Goal: Task Accomplishment & Management: Complete application form

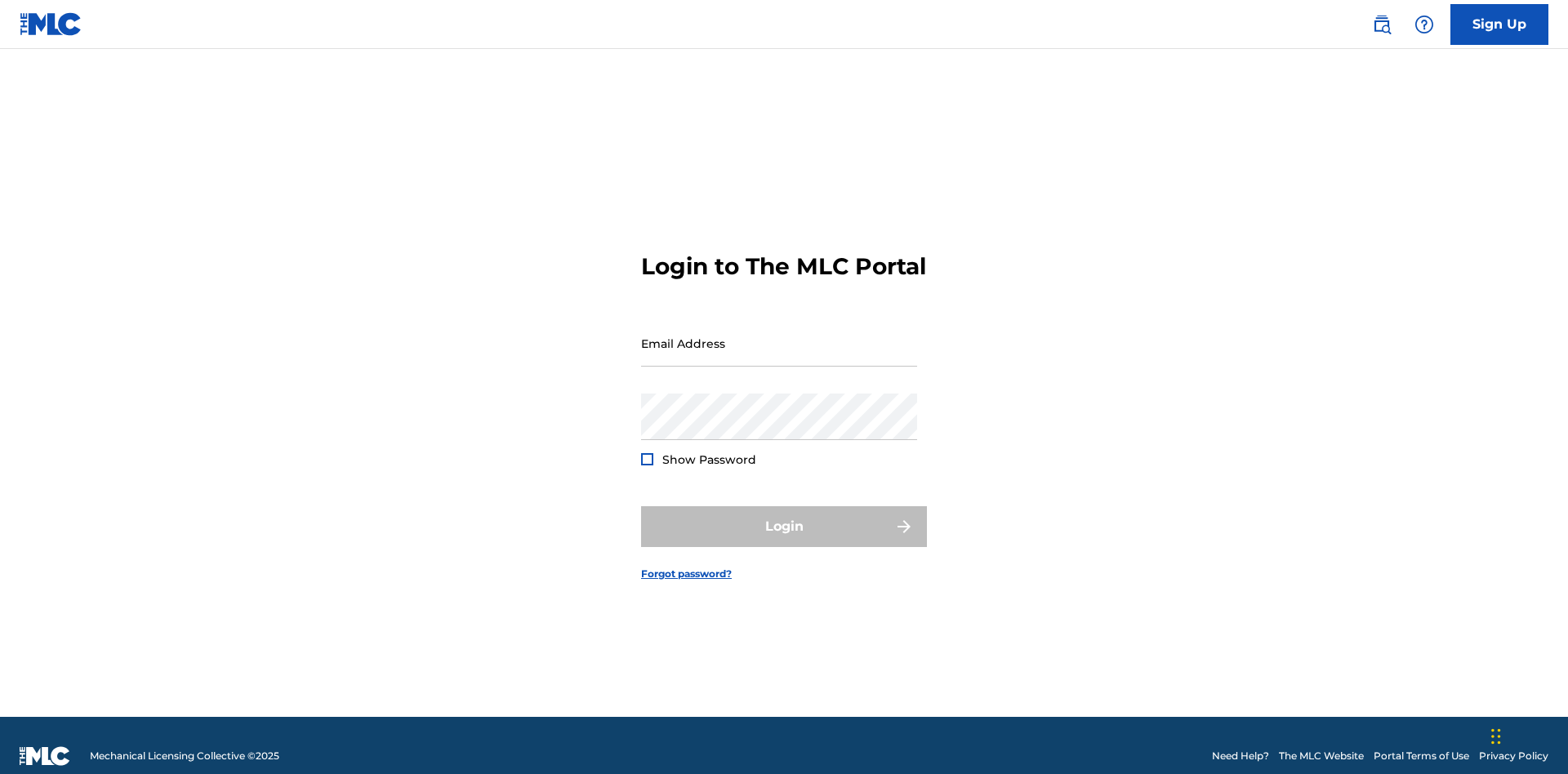
scroll to position [21, 0]
click at [779, 336] on input "Email Address" at bounding box center [779, 343] width 276 height 46
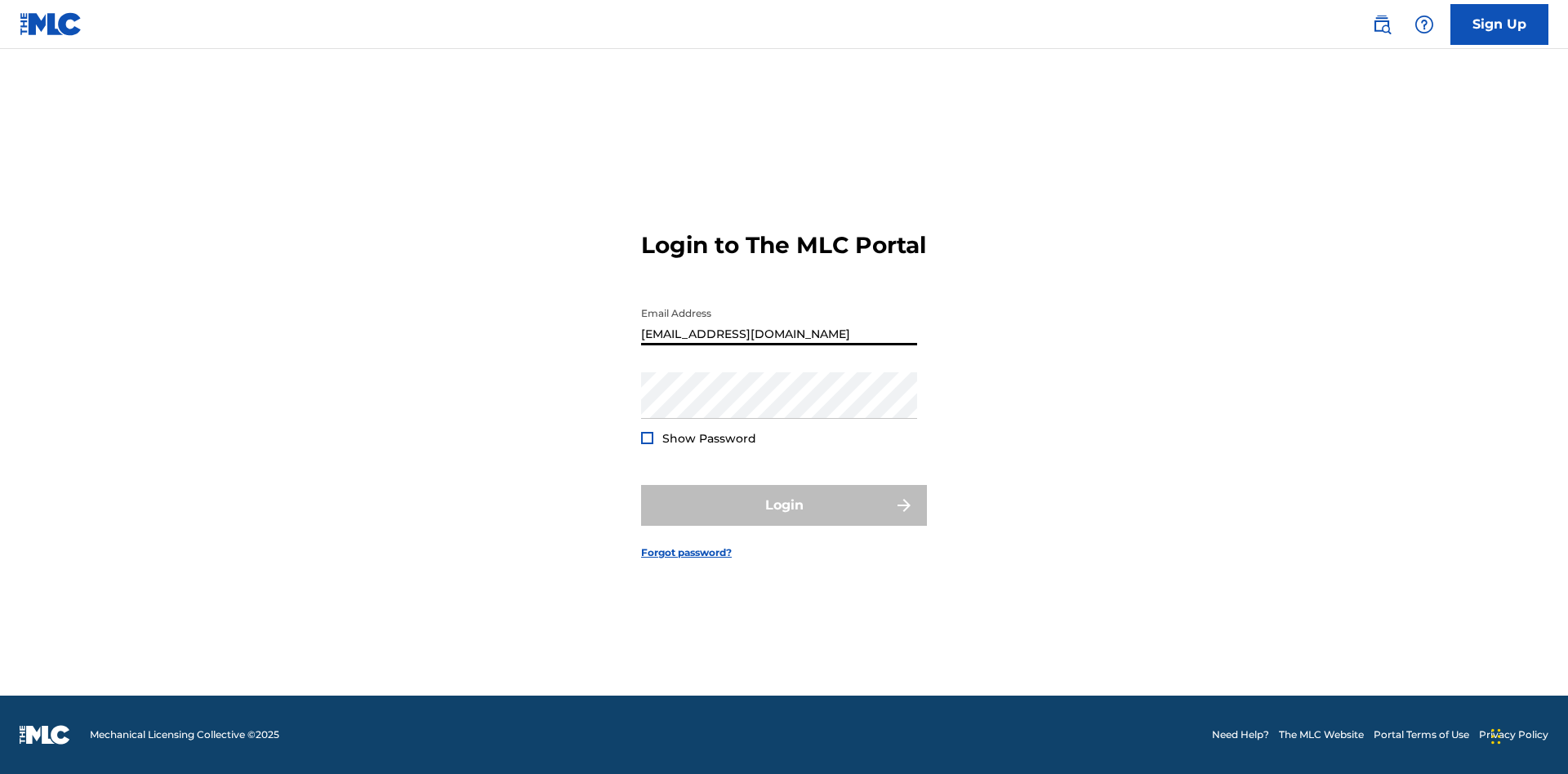
type input "[EMAIL_ADDRESS][DOMAIN_NAME]"
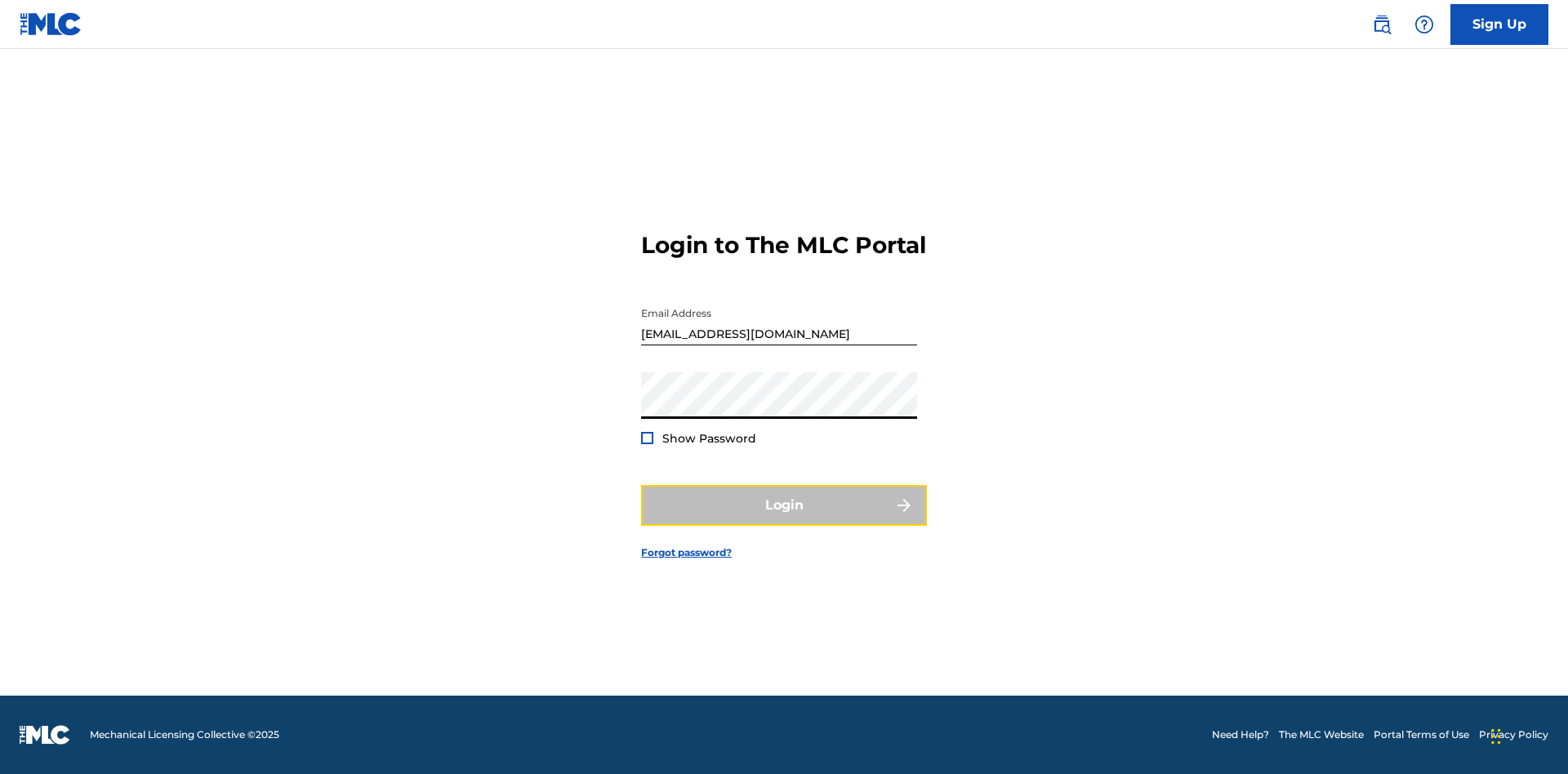
click at [784, 520] on button "Login" at bounding box center [784, 505] width 286 height 41
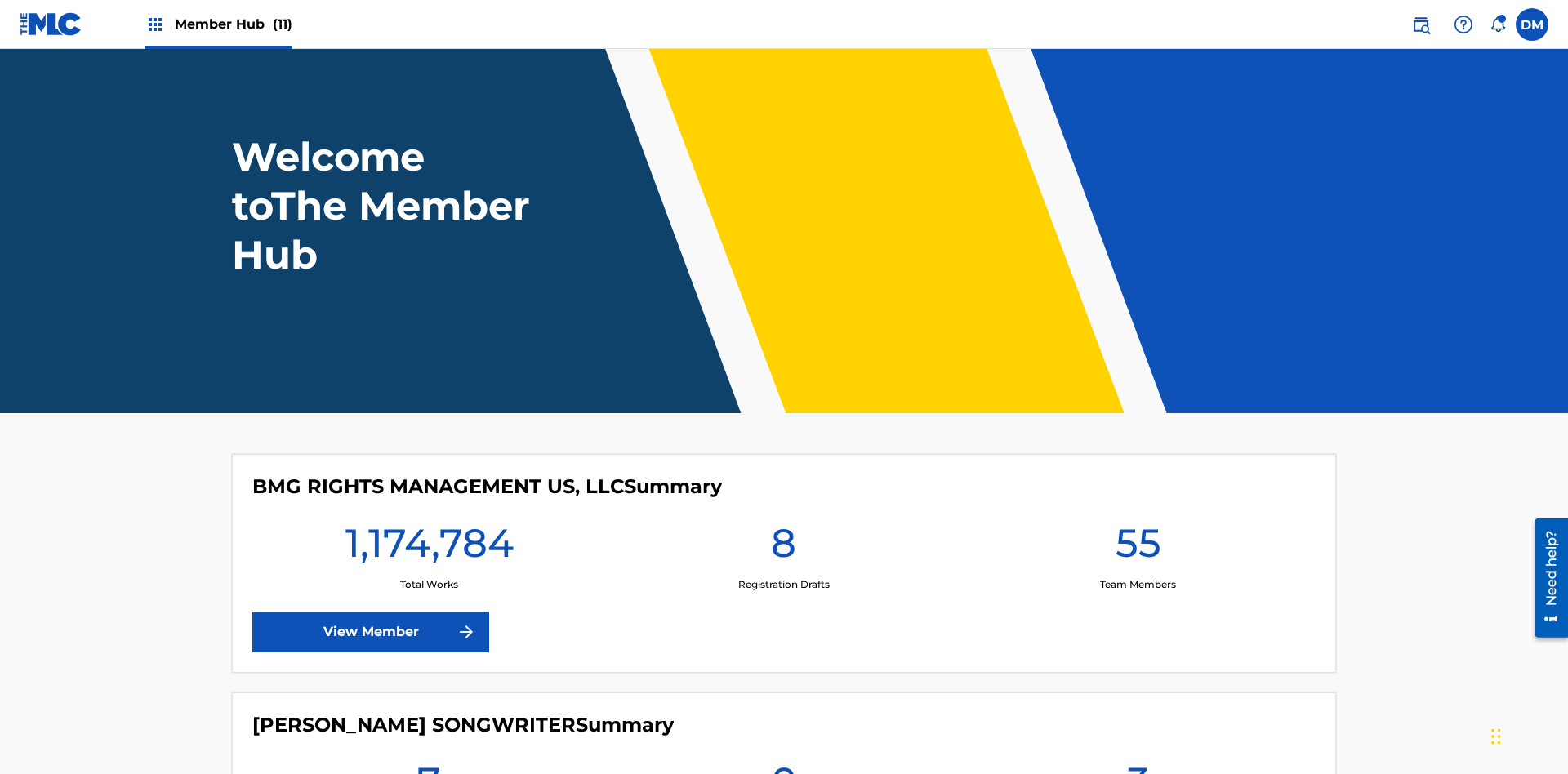
click at [233, 24] on span "Member Hub (11)" at bounding box center [233, 24] width 117 height 19
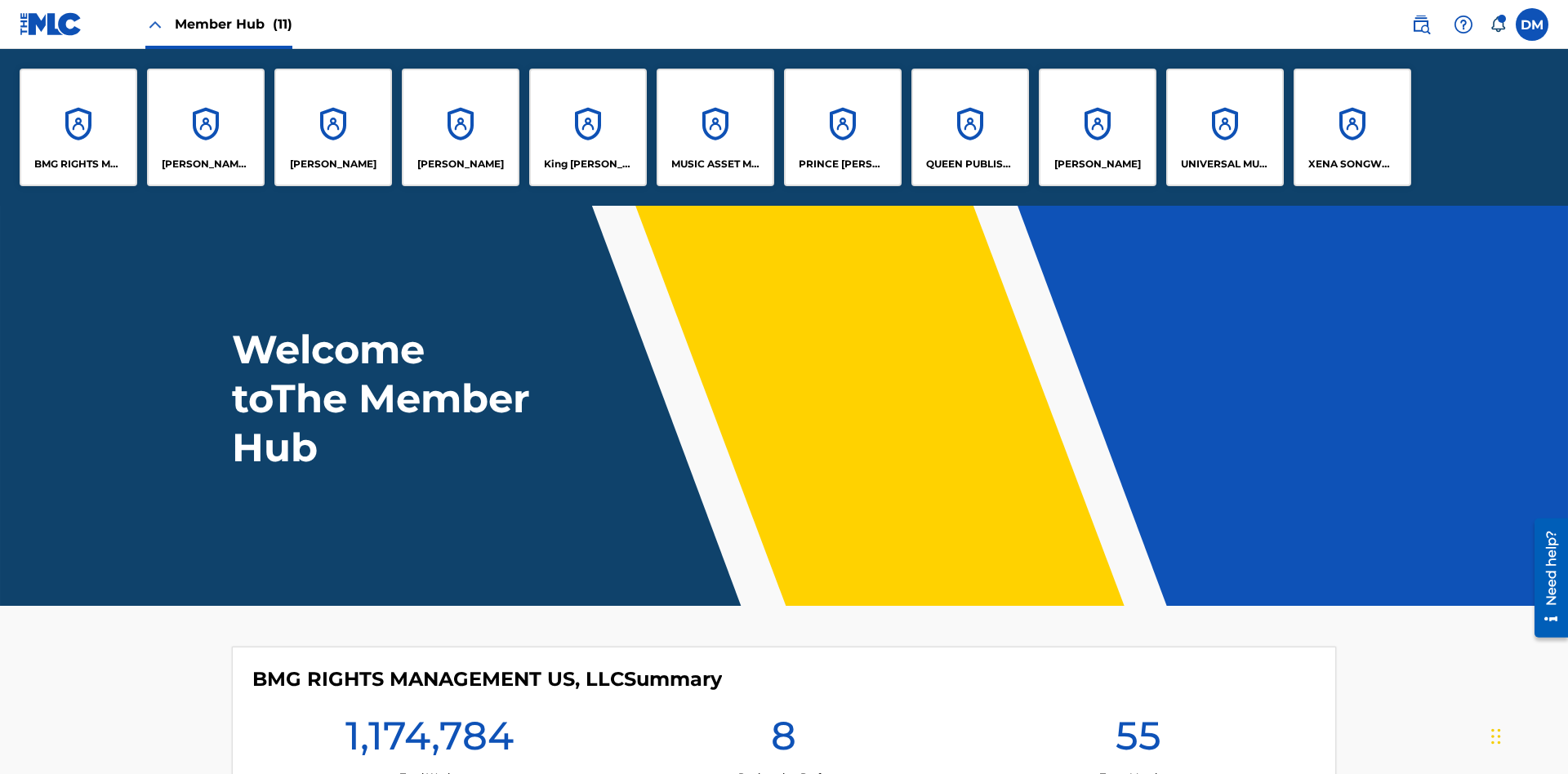
scroll to position [59, 0]
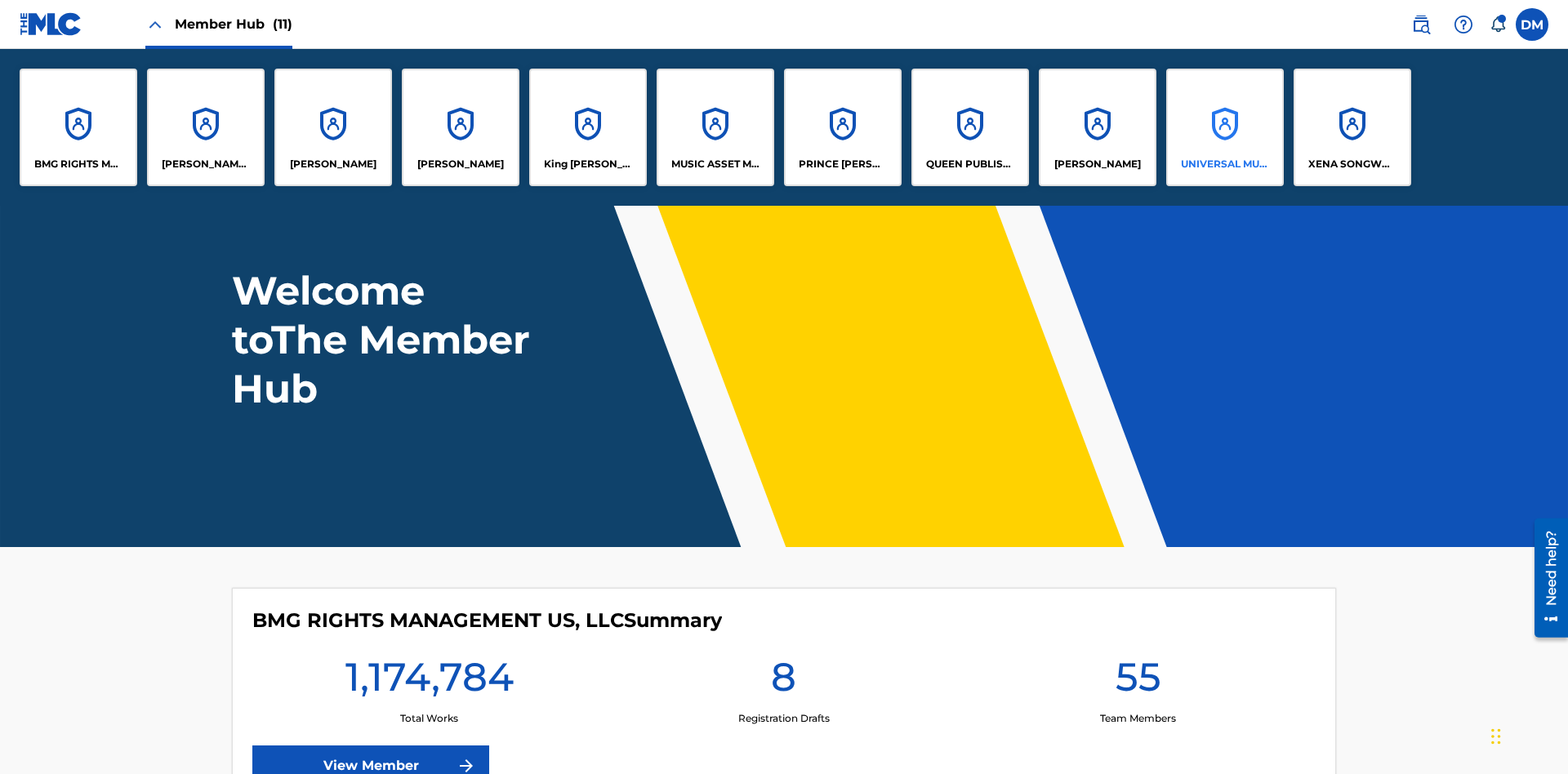
click at [1225, 164] on p "UNIVERSAL MUSIC PUB GROUP" at bounding box center [1226, 164] width 89 height 15
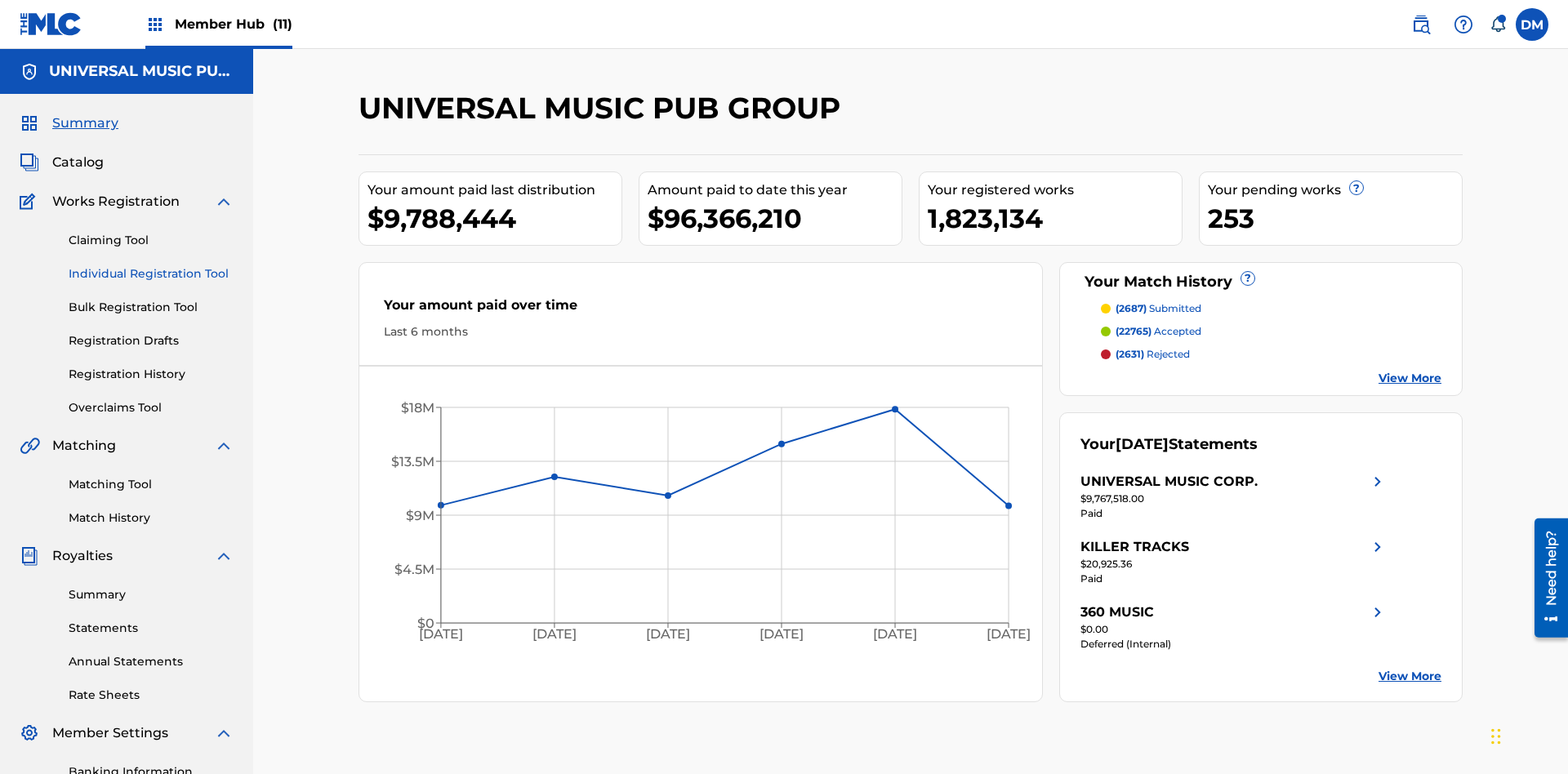
click at [151, 266] on link "Individual Registration Tool" at bounding box center [150, 274] width 165 height 17
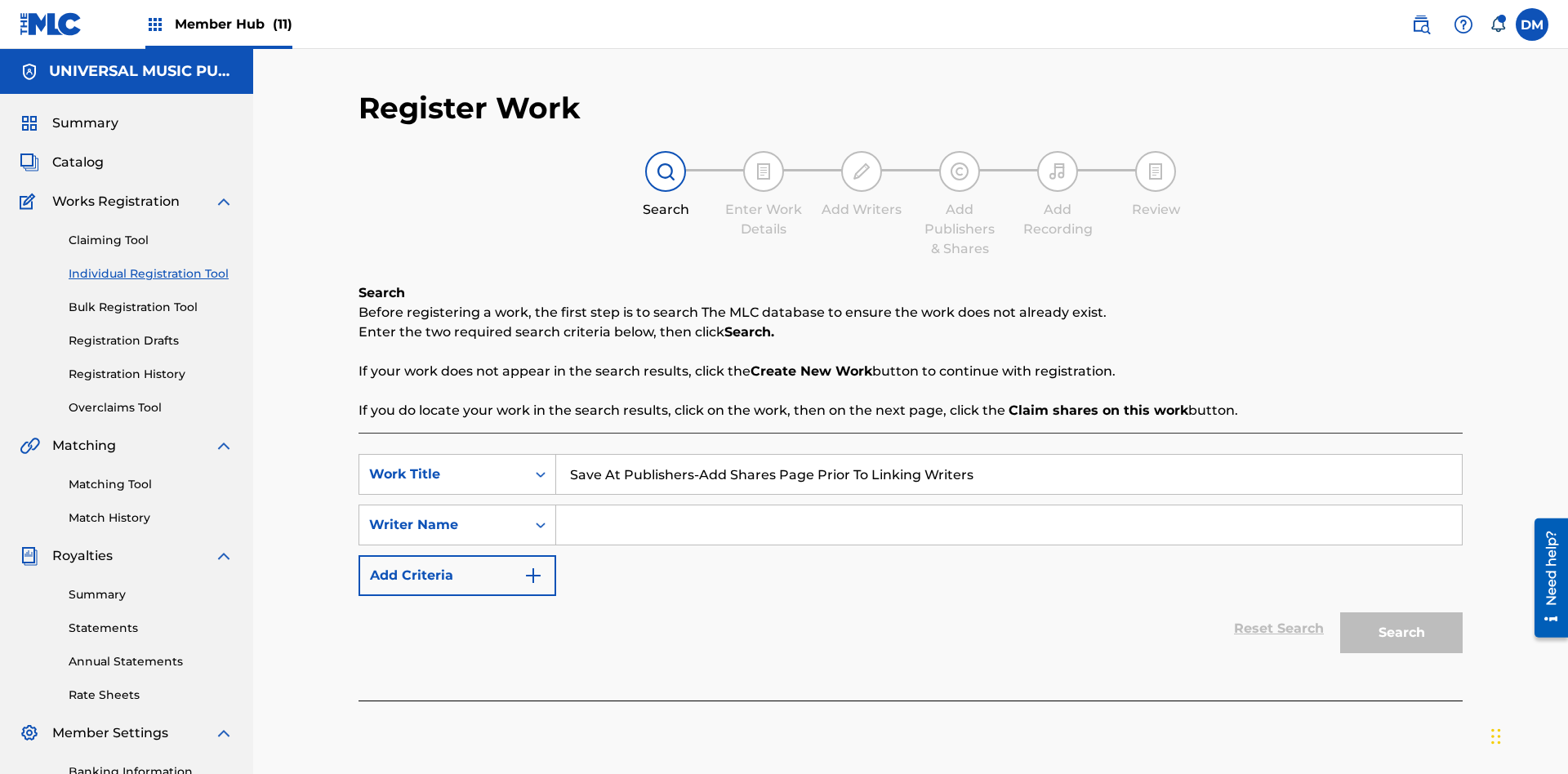
type input "Save At Publishers-Add Shares Page Prior To Linking Writers"
click at [1009, 505] on input "Search Form" at bounding box center [1009, 524] width 906 height 39
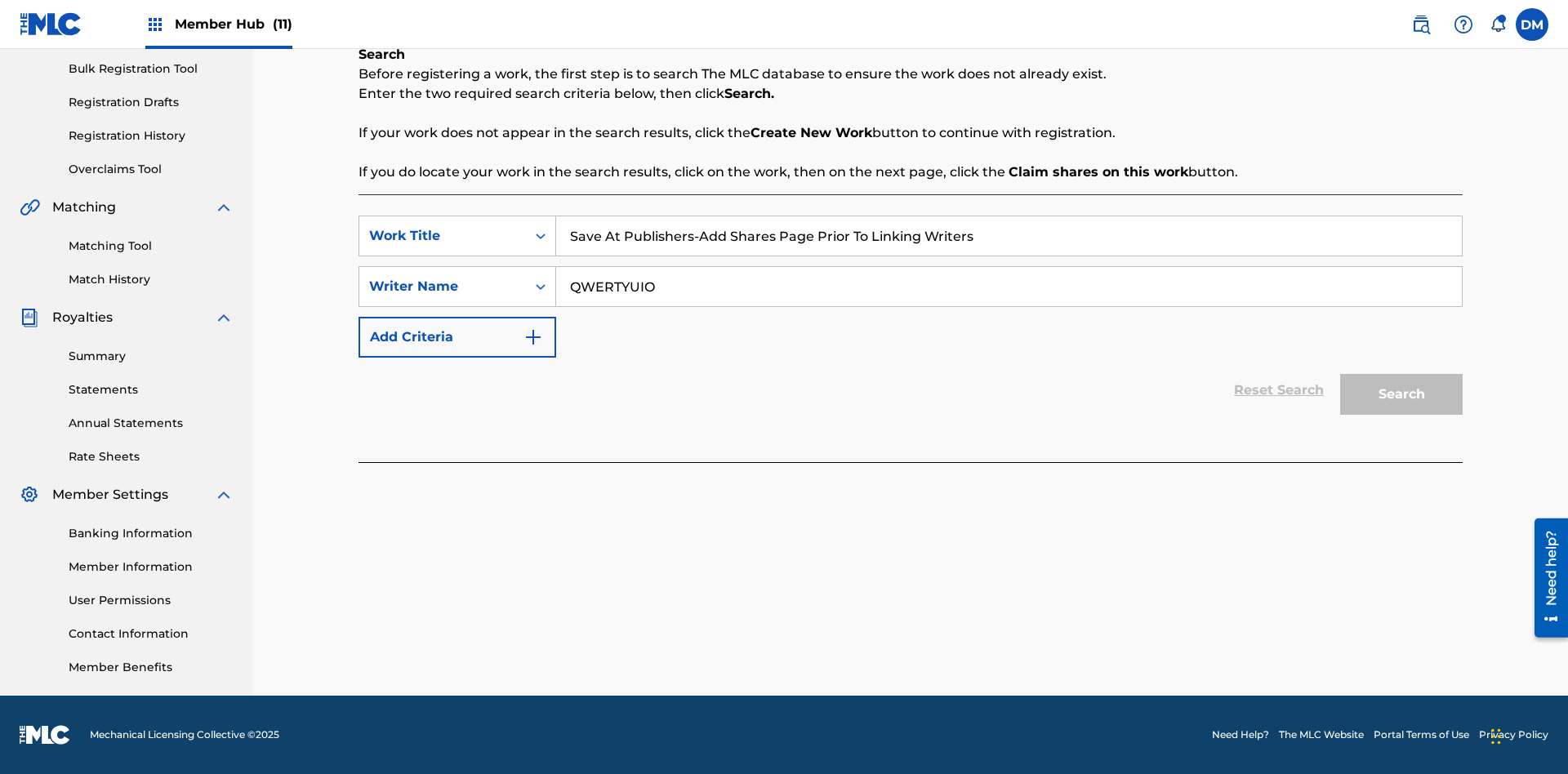
type input "QWERTYUIOP"
click at [1401, 394] on button "Search" at bounding box center [1401, 394] width 123 height 41
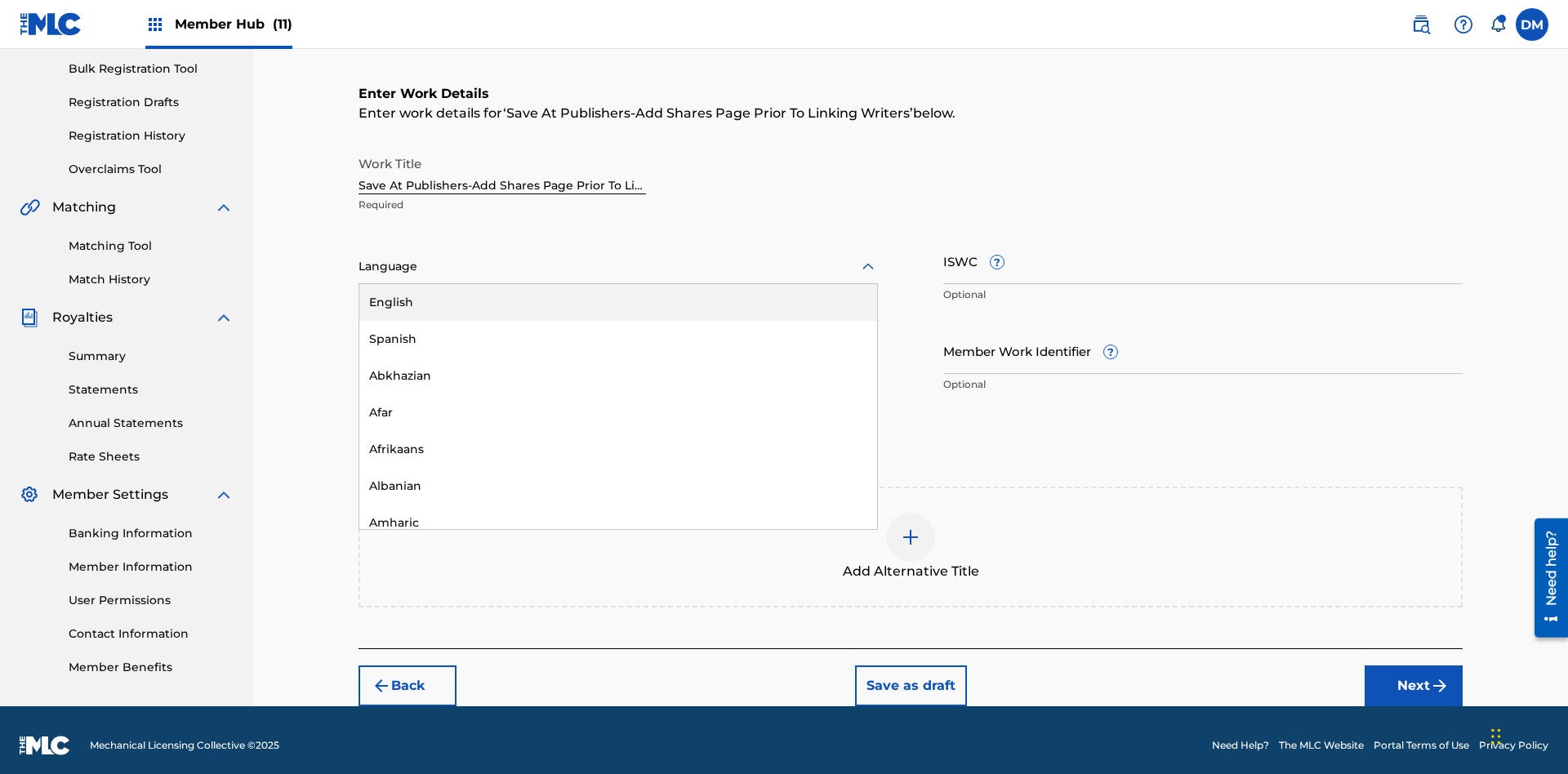
click at [618, 402] on div "Afar" at bounding box center [618, 412] width 518 height 36
click at [1203, 340] on input "Member Work Identifier ?" at bounding box center [1203, 351] width 520 height 46
type input "2025.10.01.04"
click at [1203, 250] on input "ISWC ?" at bounding box center [1203, 260] width 520 height 46
type input "T-123.456.789-4"
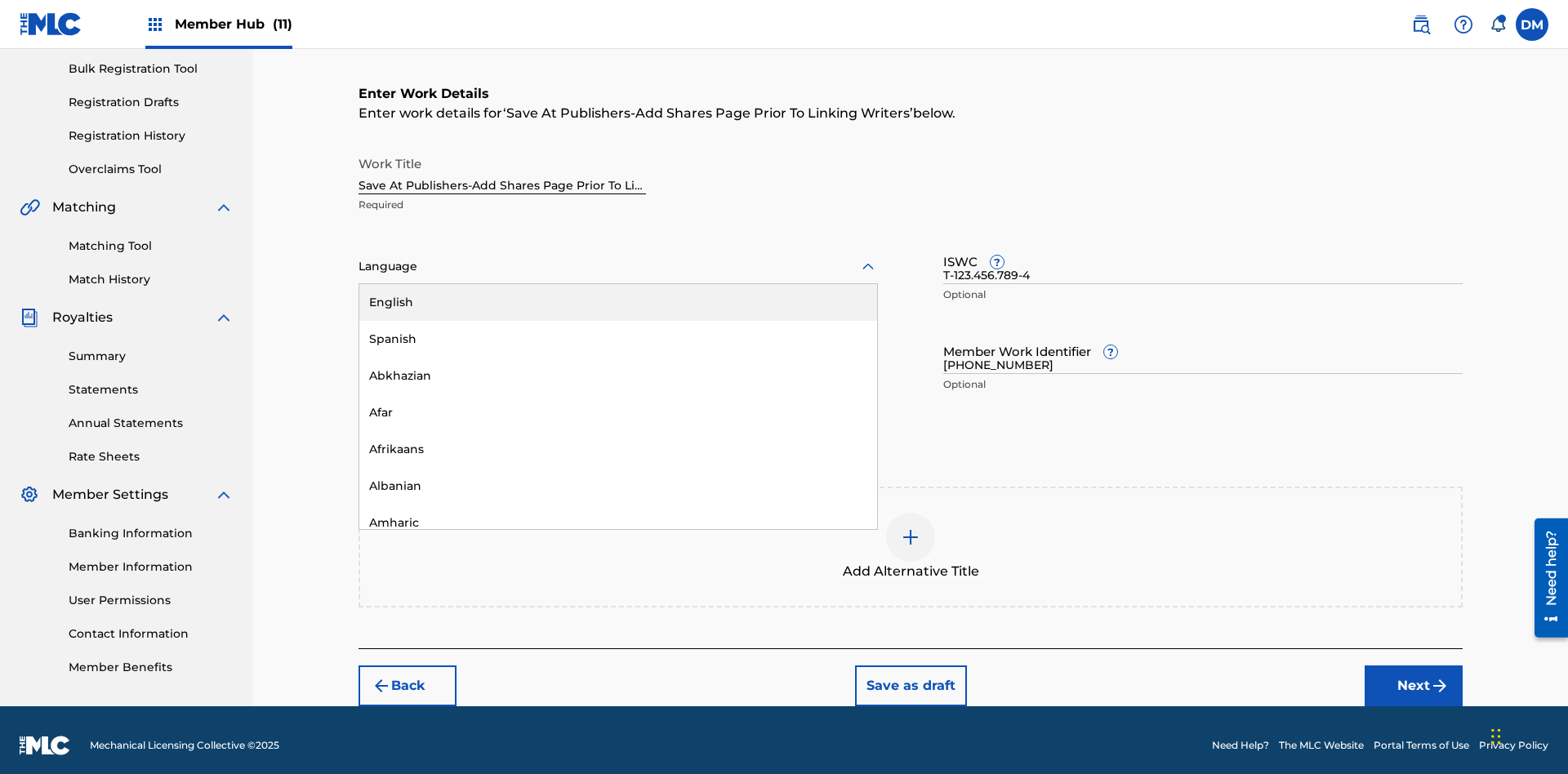
click at [911, 535] on img at bounding box center [911, 538] width 20 height 20
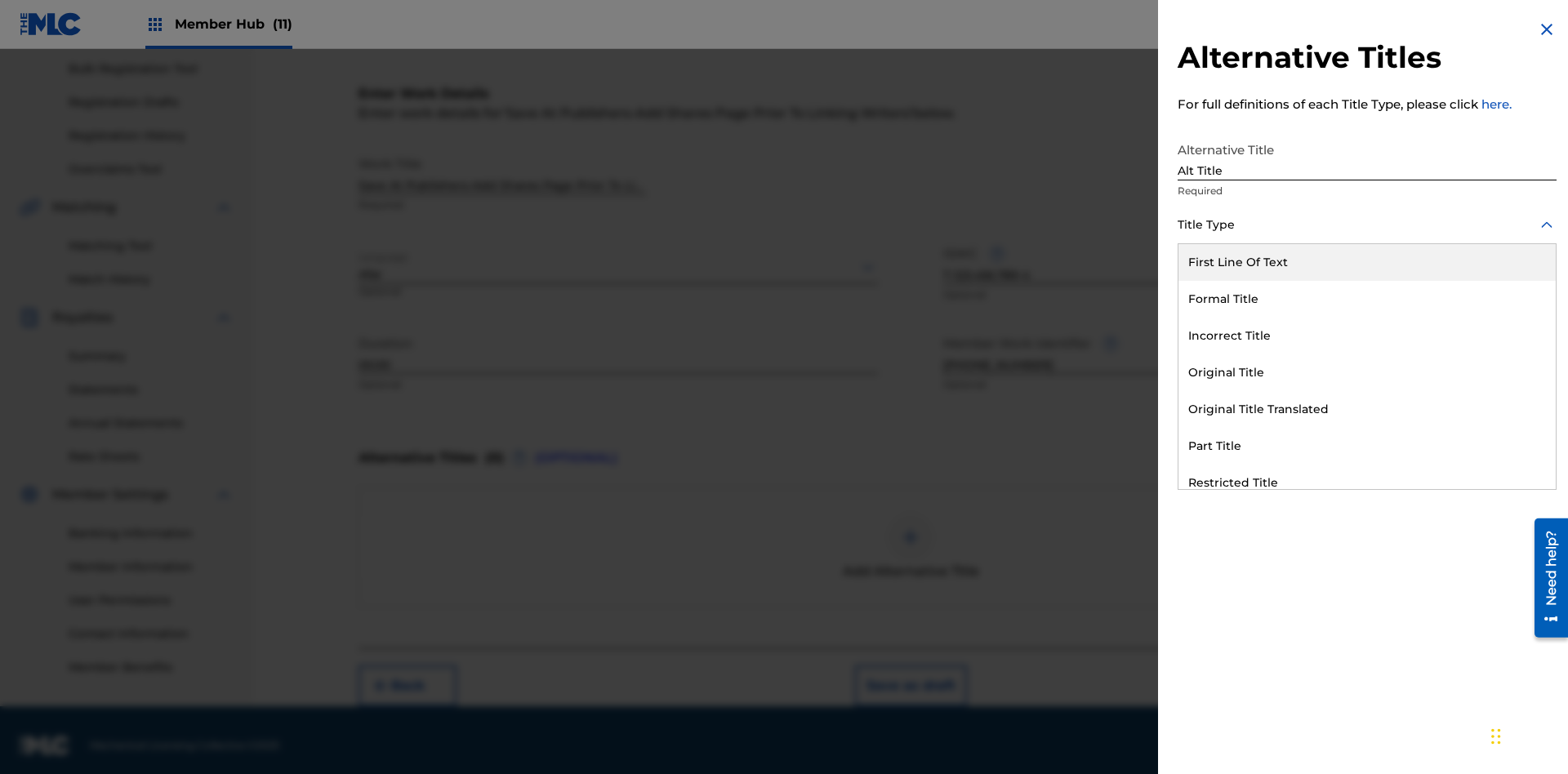
click at [1368, 372] on div "Original Title" at bounding box center [1367, 372] width 377 height 36
click at [1368, 298] on div at bounding box center [1368, 299] width 379 height 20
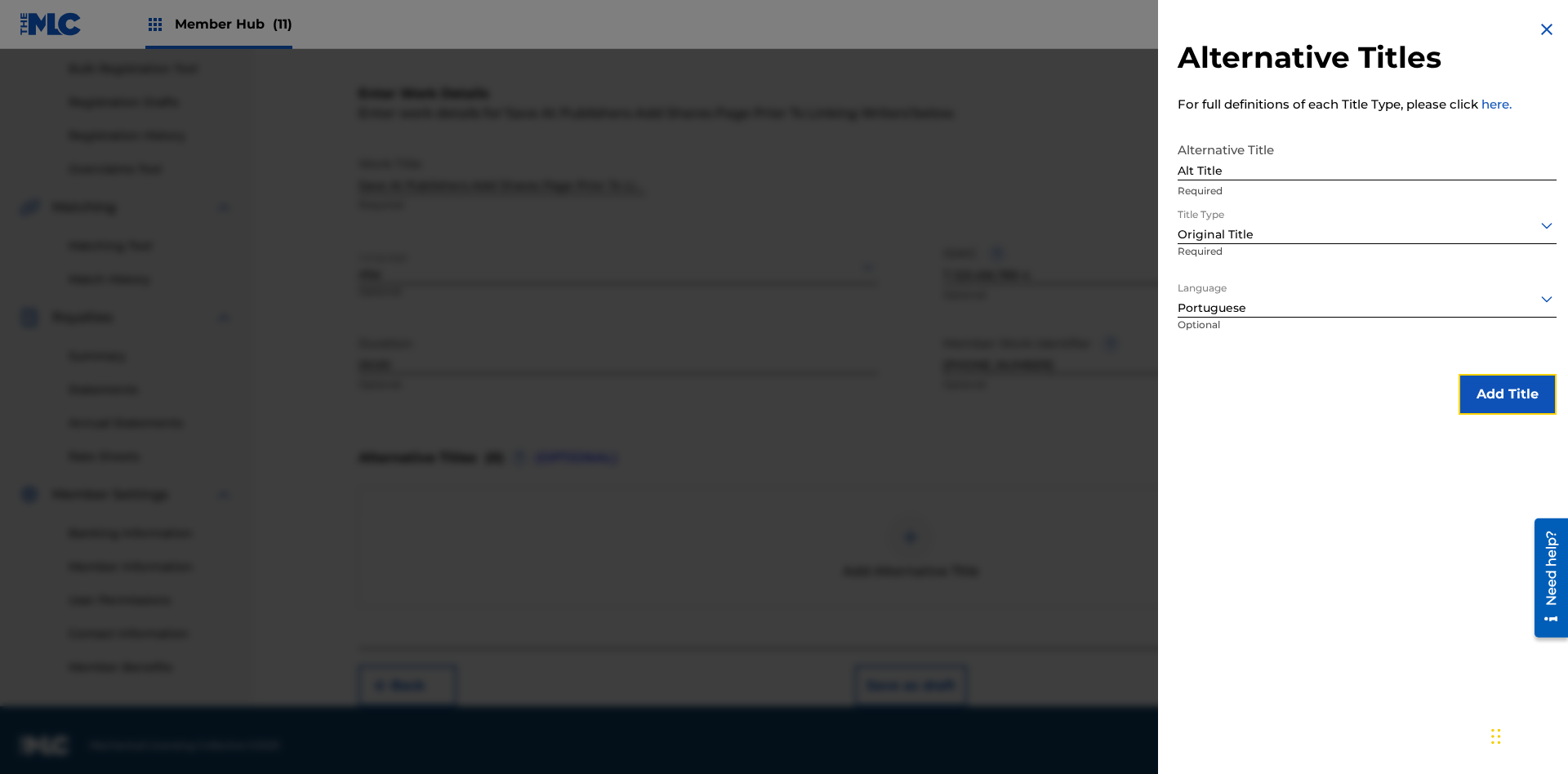
click at [1508, 393] on button "Add Title" at bounding box center [1508, 394] width 98 height 41
click at [1414, 676] on button "Next" at bounding box center [1414, 686] width 98 height 41
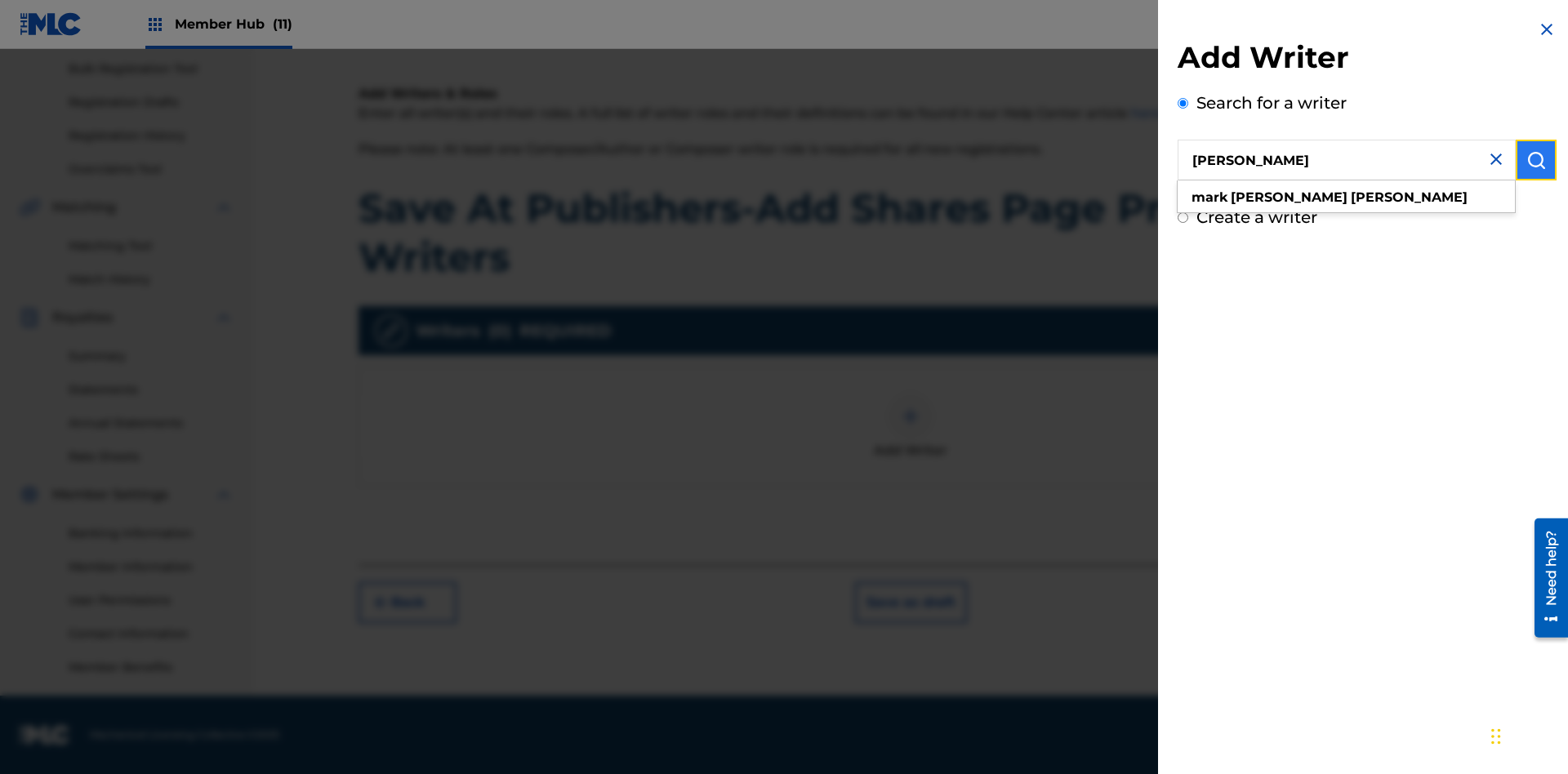
click at [1536, 160] on img "submit" at bounding box center [1537, 160] width 20 height 20
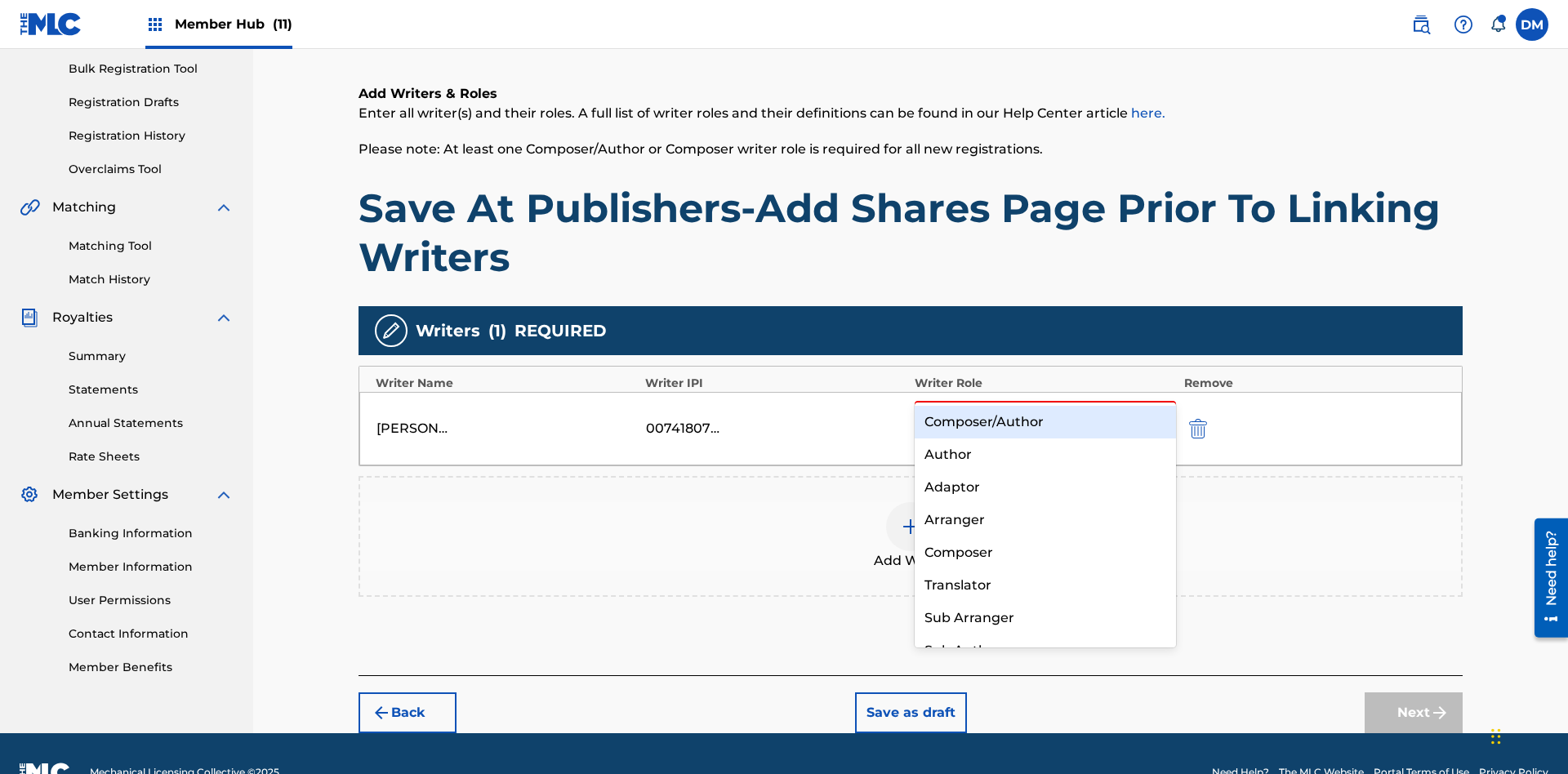
click at [1044, 552] on div "Composer" at bounding box center [1045, 553] width 261 height 33
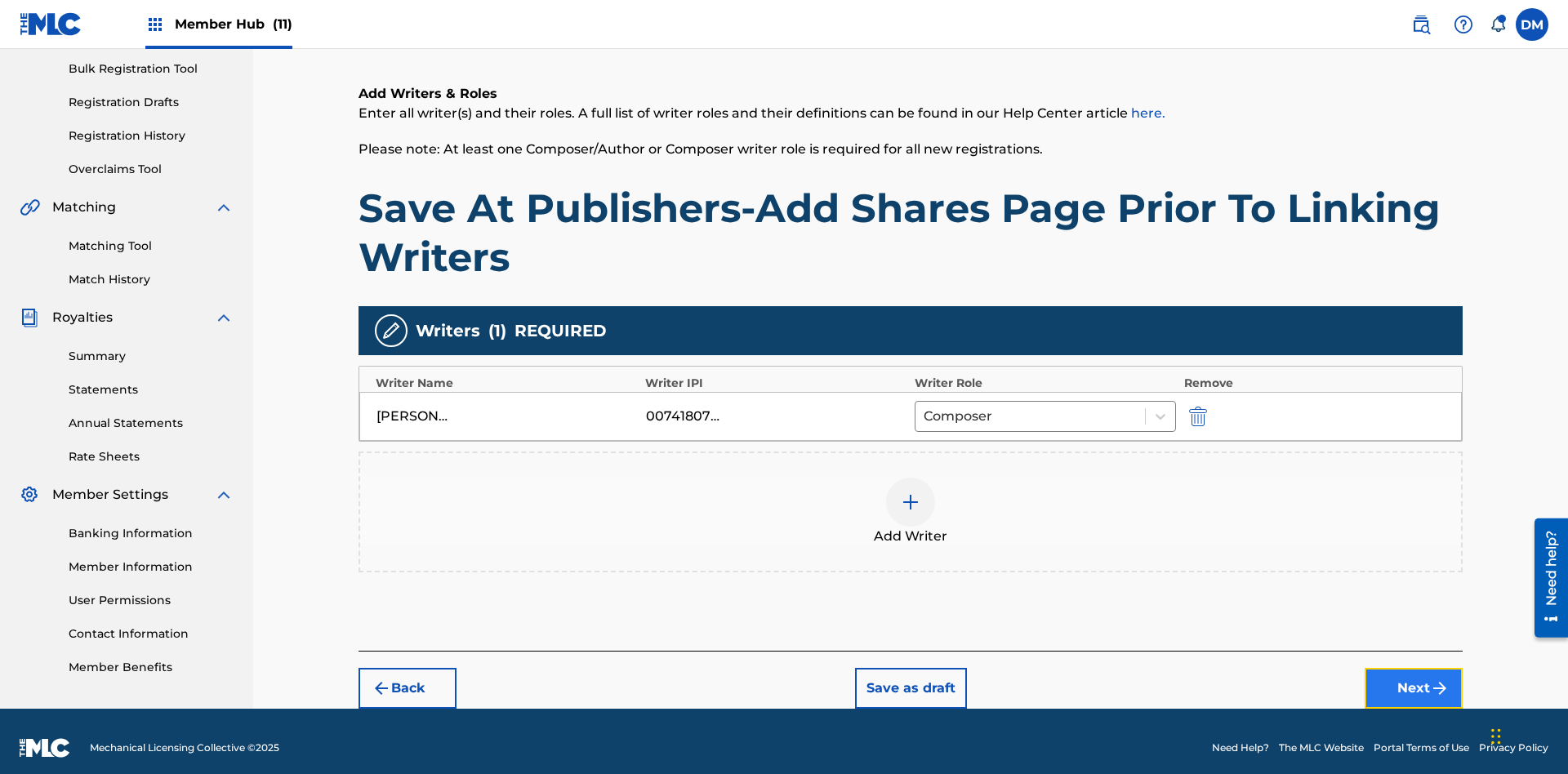
click at [1414, 676] on button "Next" at bounding box center [1414, 688] width 98 height 41
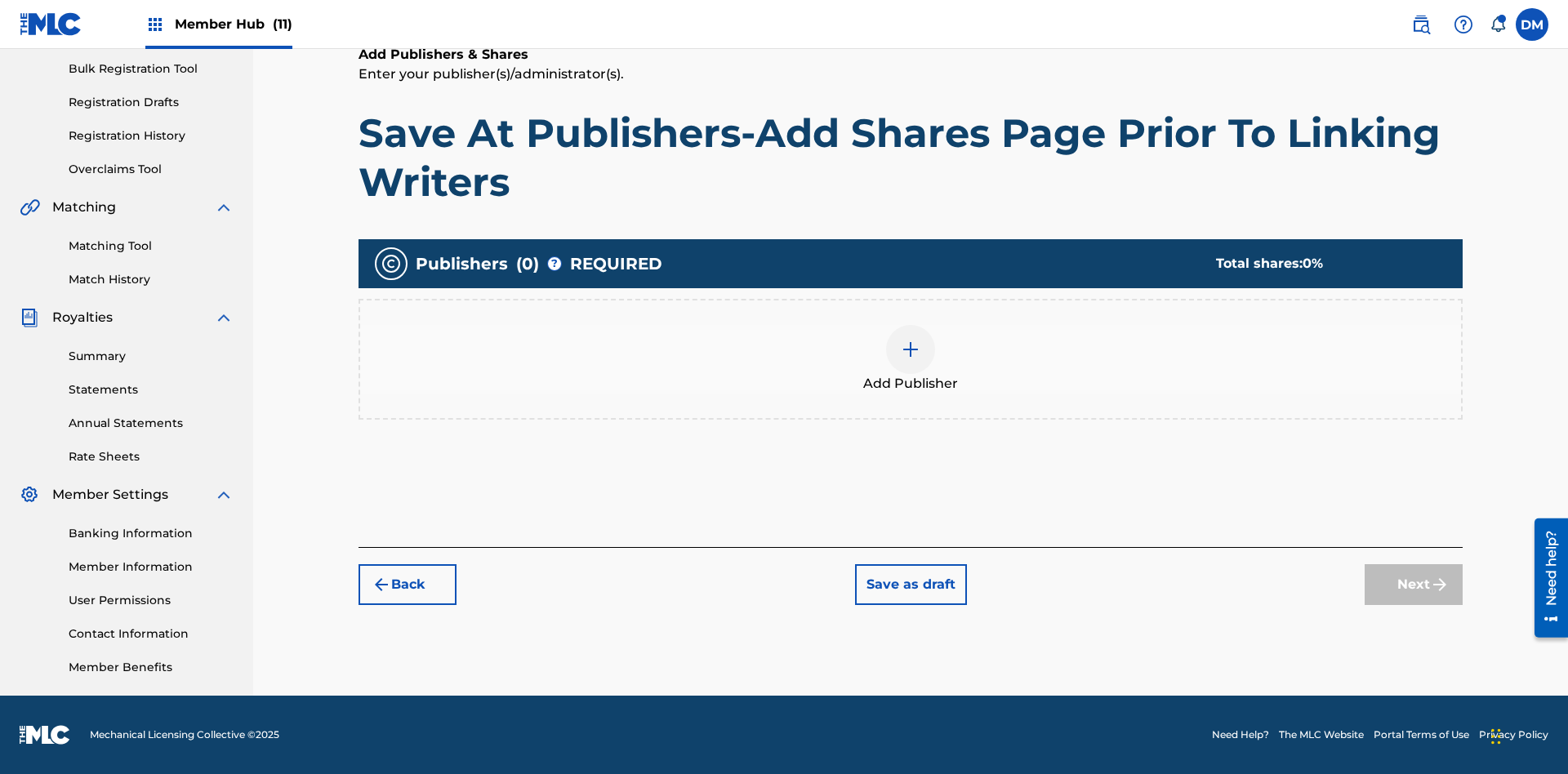
click at [911, 349] on img at bounding box center [911, 350] width 20 height 20
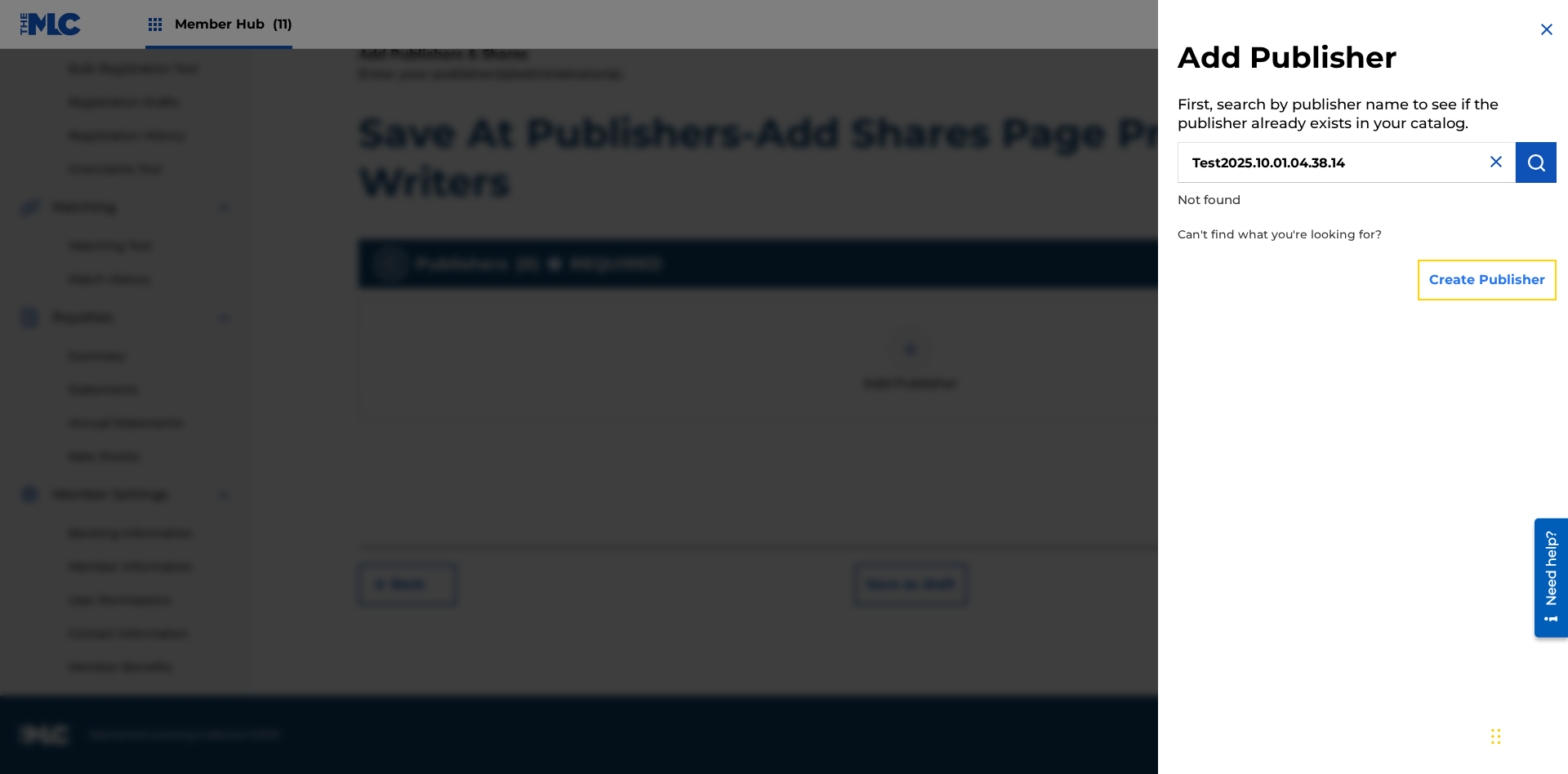
click at [1488, 280] on button "Create Publisher" at bounding box center [1487, 280] width 139 height 41
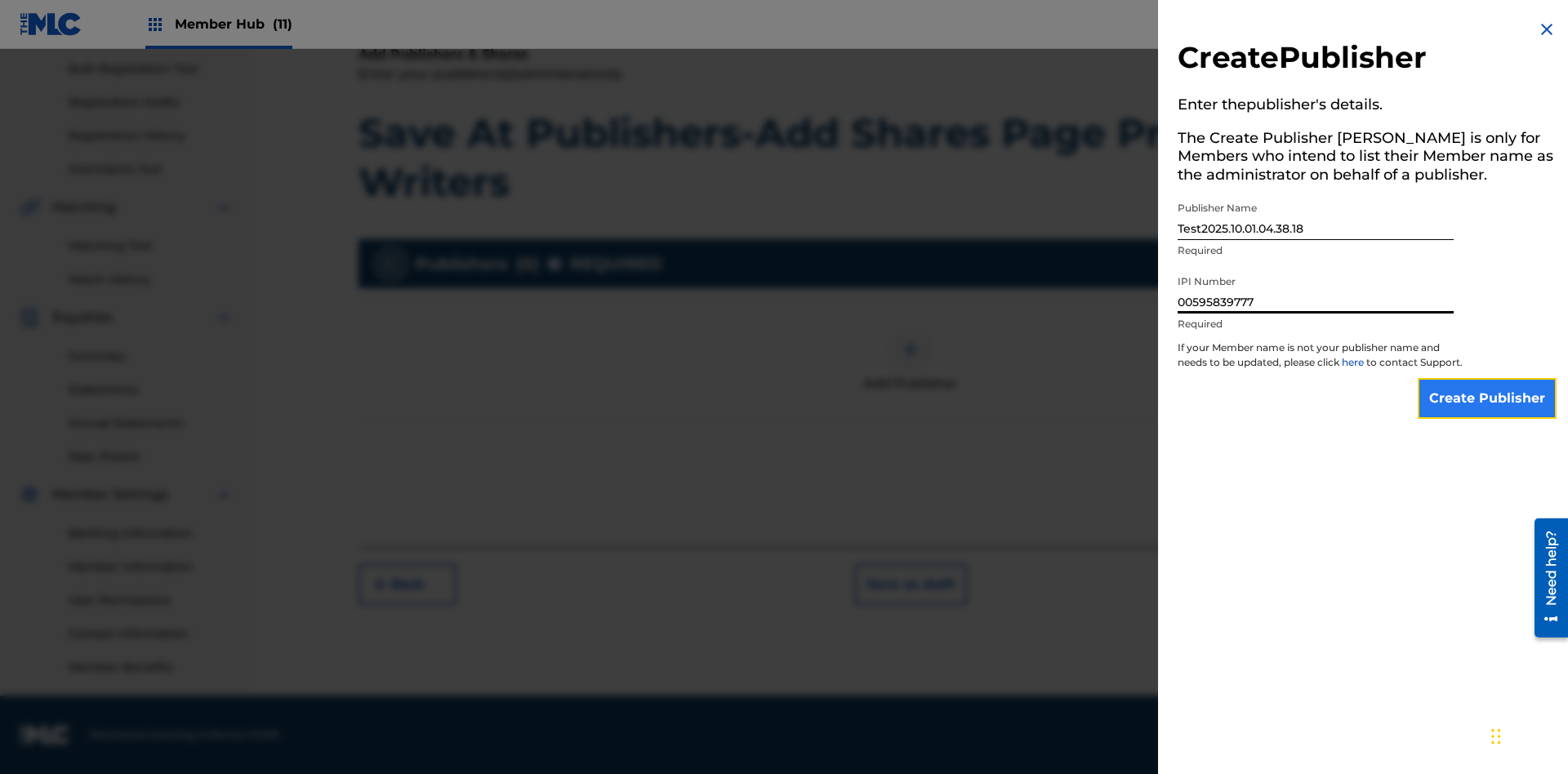
click at [1488, 413] on input "Create Publisher" at bounding box center [1487, 398] width 139 height 41
click at [1488, 378] on input "Create Publisher" at bounding box center [1487, 398] width 139 height 41
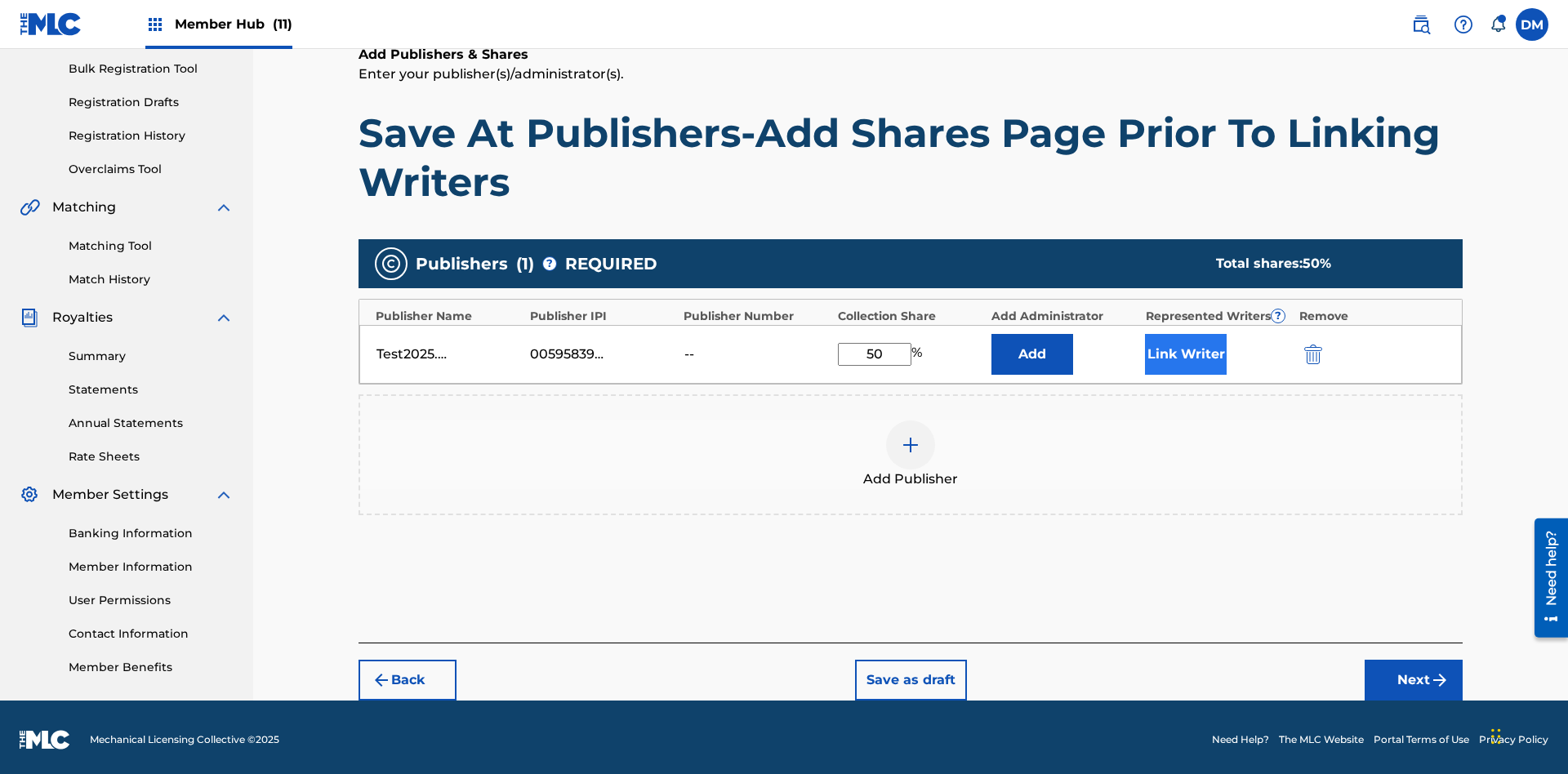
type input "50"
click at [1186, 349] on button "Link Writer" at bounding box center [1186, 354] width 82 height 41
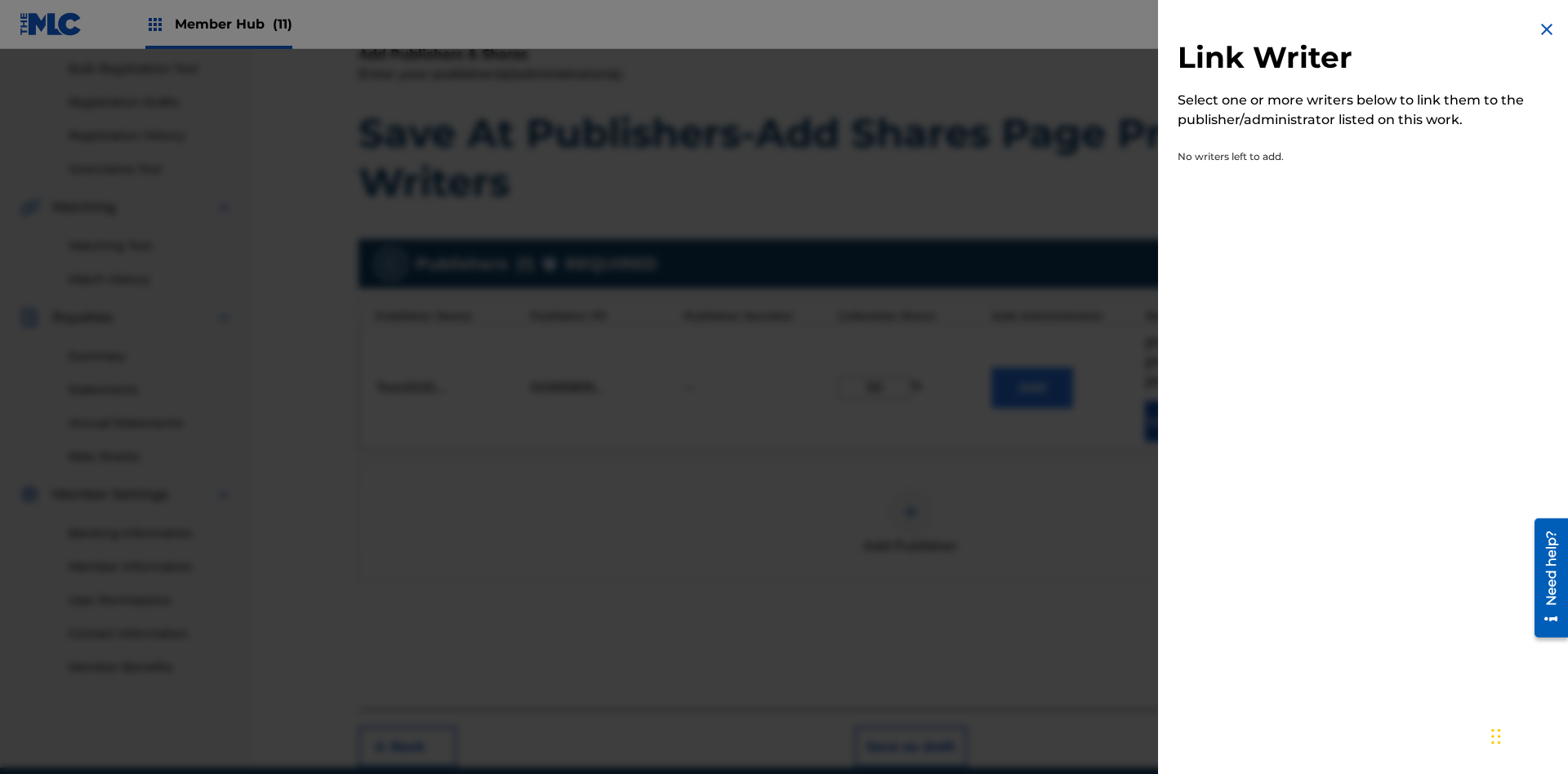
click at [1547, 29] on img at bounding box center [1547, 30] width 20 height 20
click at [1033, 368] on button "Add" at bounding box center [1033, 388] width 82 height 41
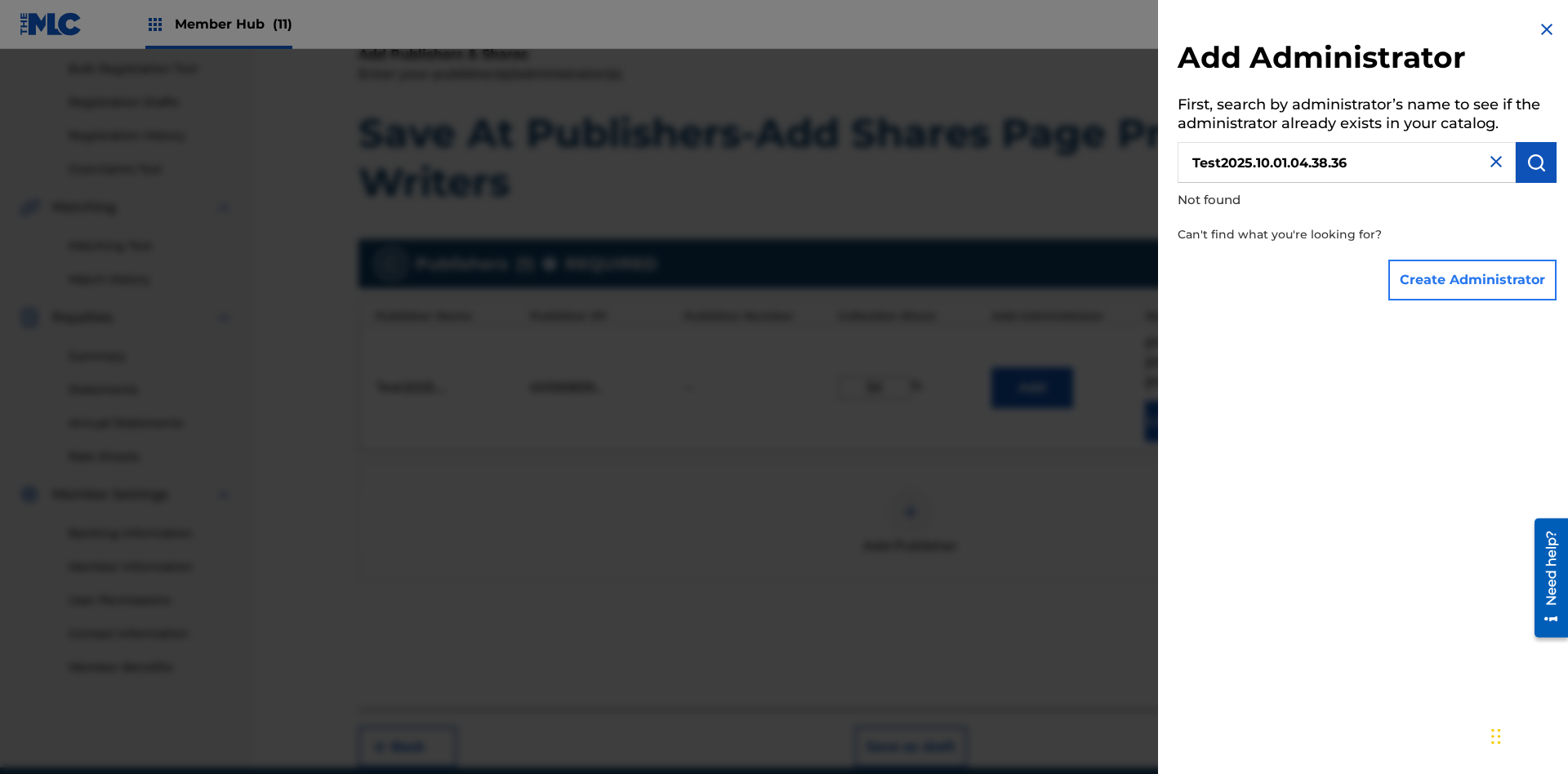
click at [1473, 280] on button "Create Administrator" at bounding box center [1472, 280] width 168 height 41
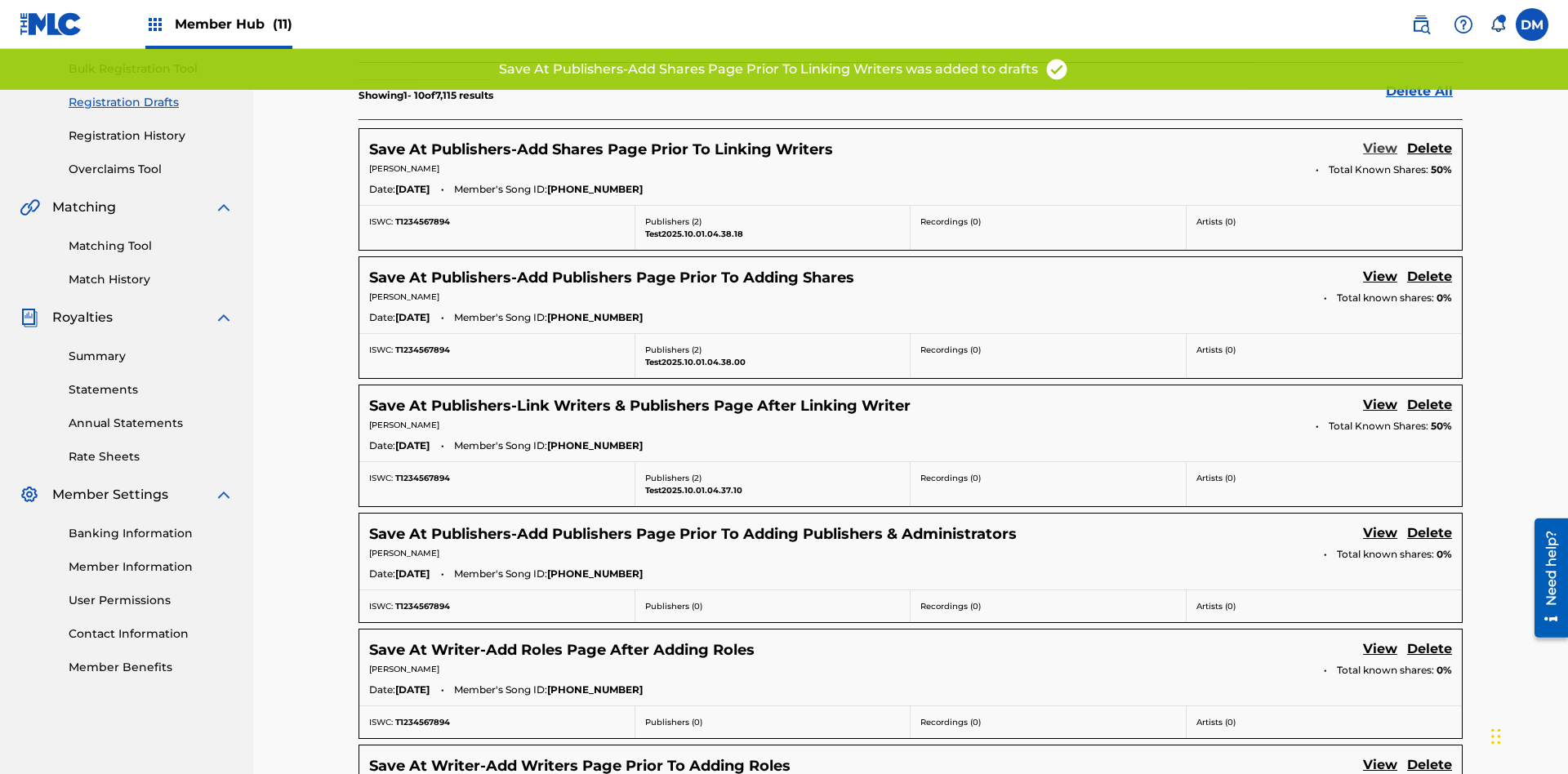
click at [1380, 139] on link "View" at bounding box center [1380, 150] width 35 height 22
